Goal: Information Seeking & Learning: Learn about a topic

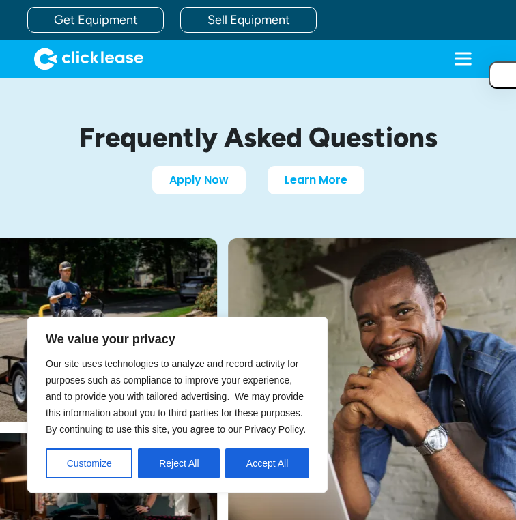
click at [121, 150] on h1 "Frequently Asked Questions" at bounding box center [258, 137] width 489 height 30
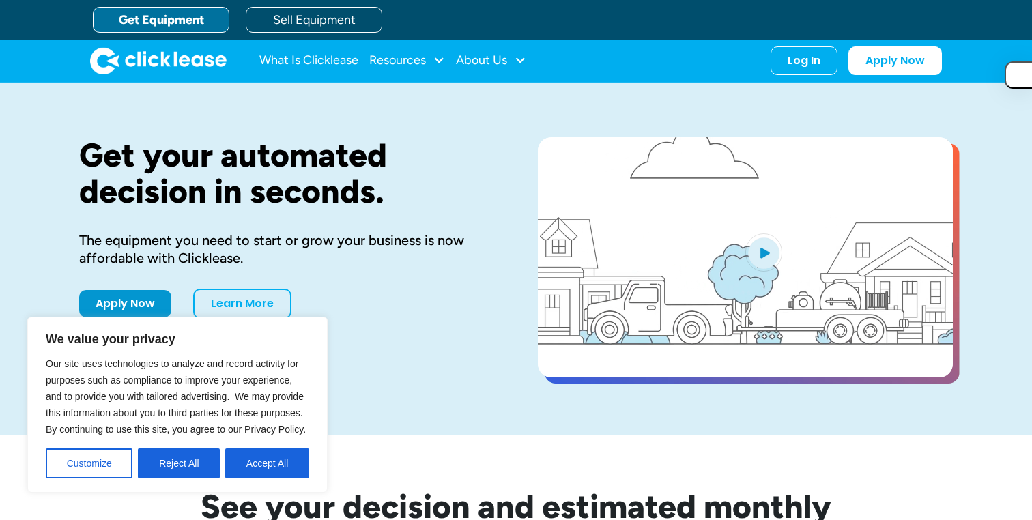
click at [414, 242] on div "The equipment you need to start or grow your business is now affordable with Cl…" at bounding box center [286, 249] width 415 height 36
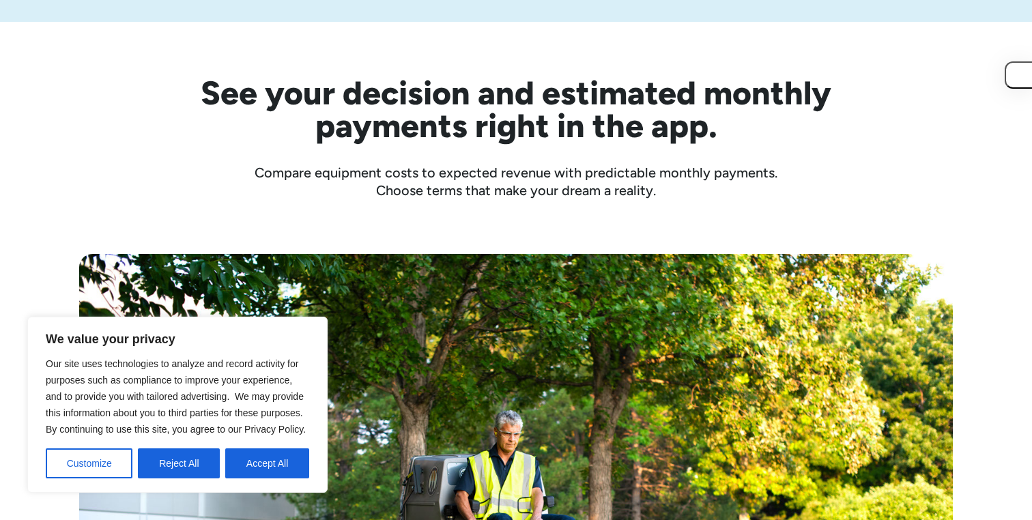
scroll to position [536, 0]
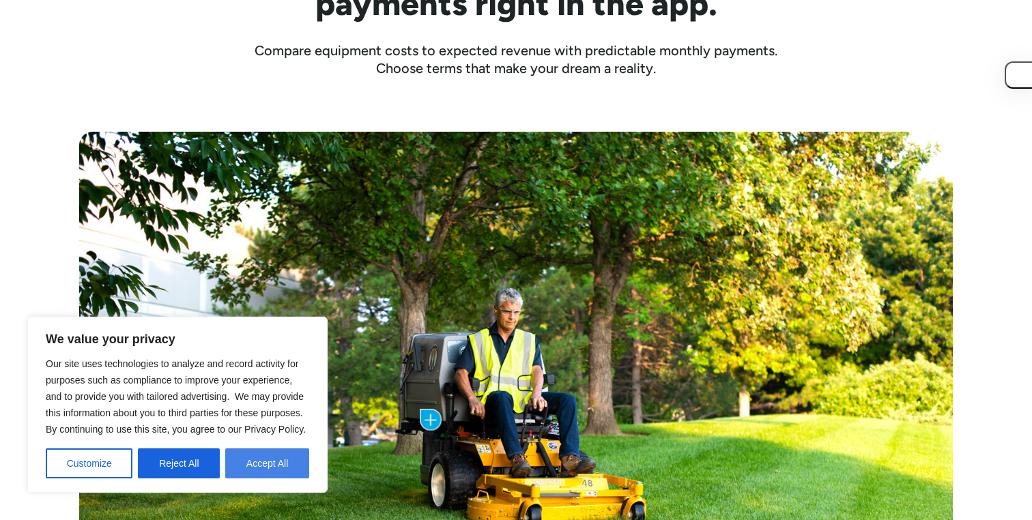
click at [274, 473] on button "Accept All" at bounding box center [267, 464] width 84 height 30
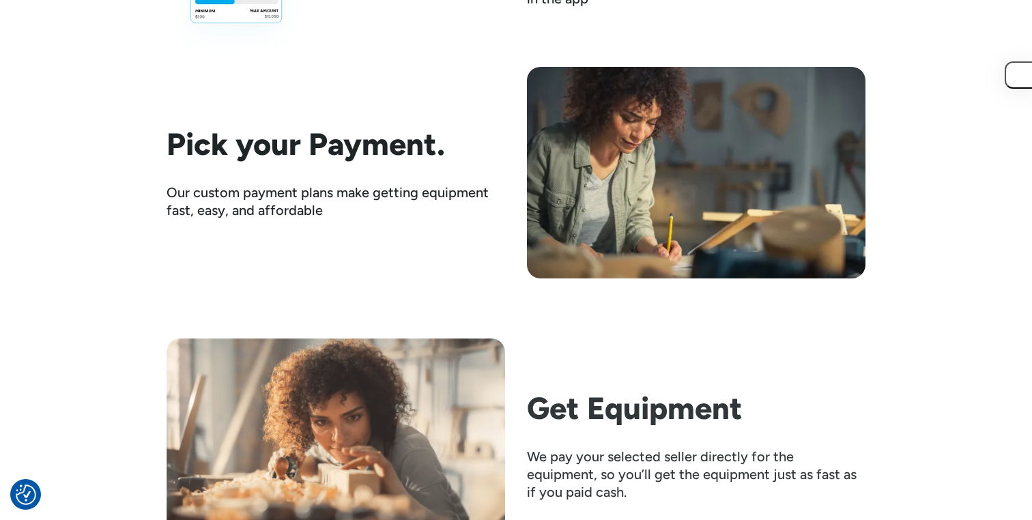
scroll to position [2119, 0]
